Goal: Information Seeking & Learning: Learn about a topic

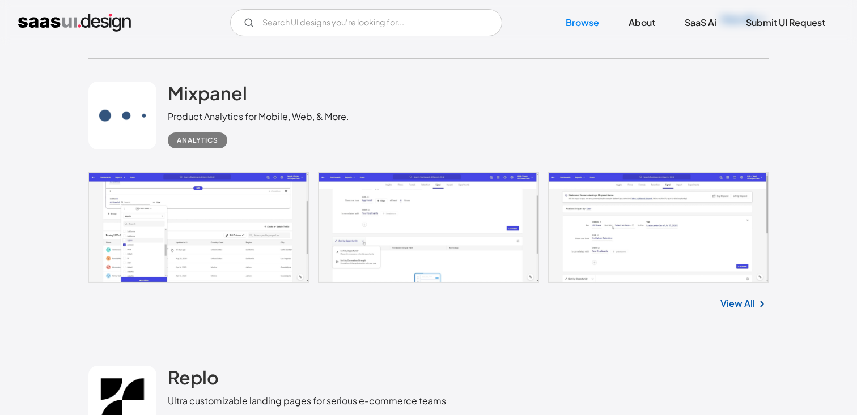
scroll to position [3052, 0]
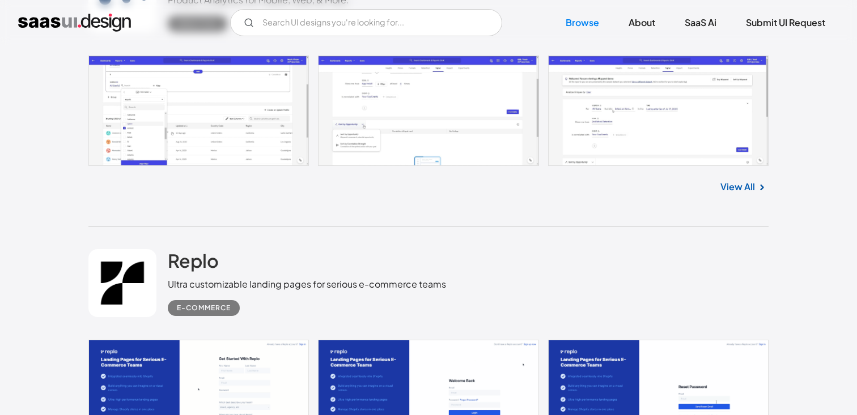
click at [210, 147] on link at bounding box center [428, 111] width 680 height 110
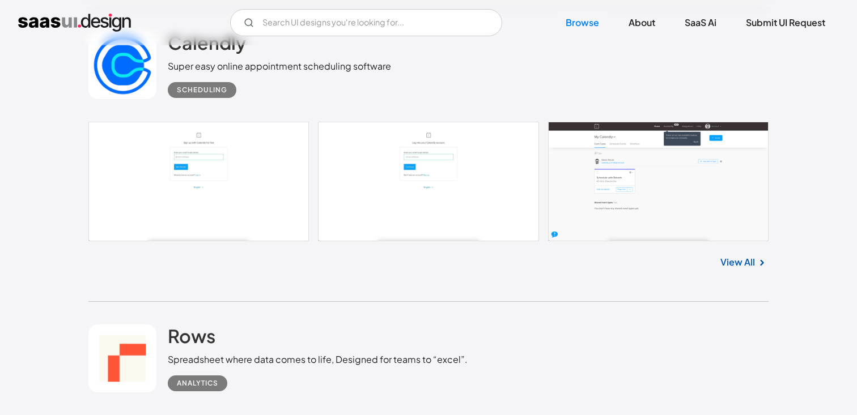
scroll to position [8090, 0]
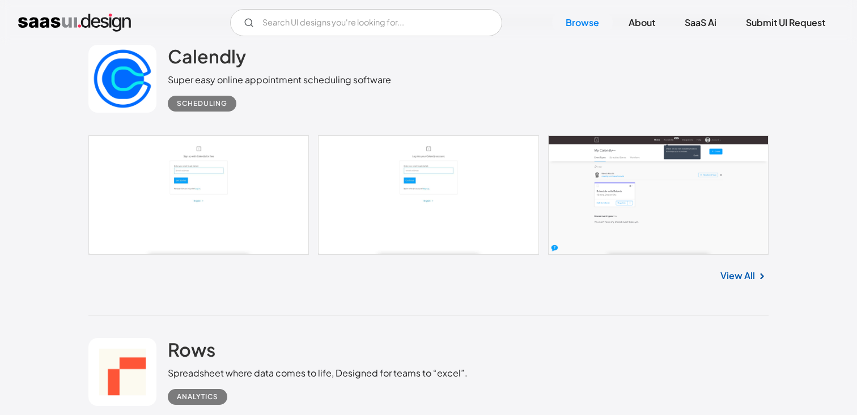
click at [645, 199] on link at bounding box center [428, 195] width 680 height 120
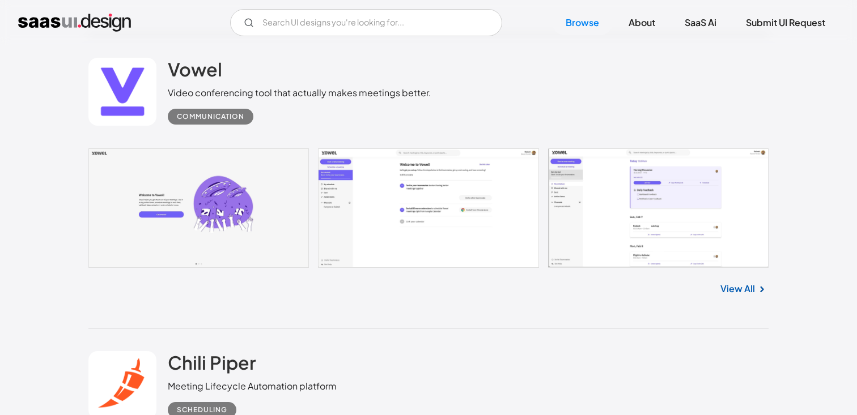
scroll to position [17427, 0]
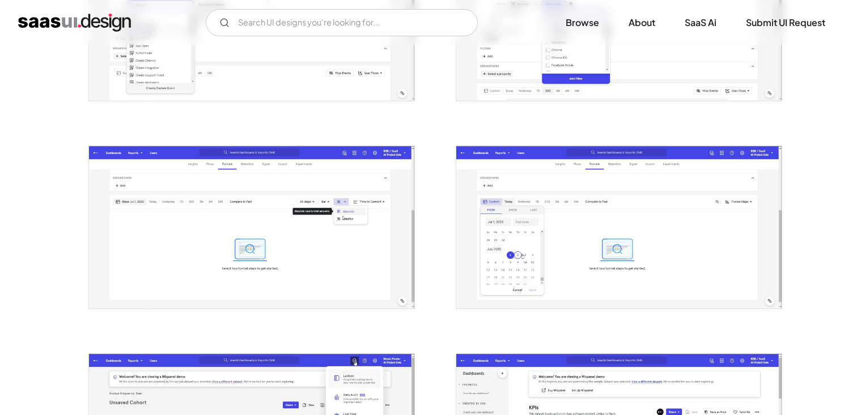
scroll to position [1202, 0]
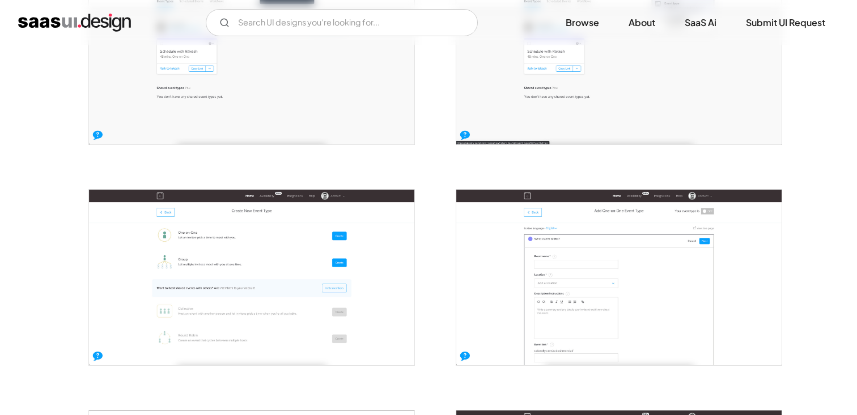
scroll to position [721, 0]
